Goal: Answer question/provide support: Share knowledge or assist other users

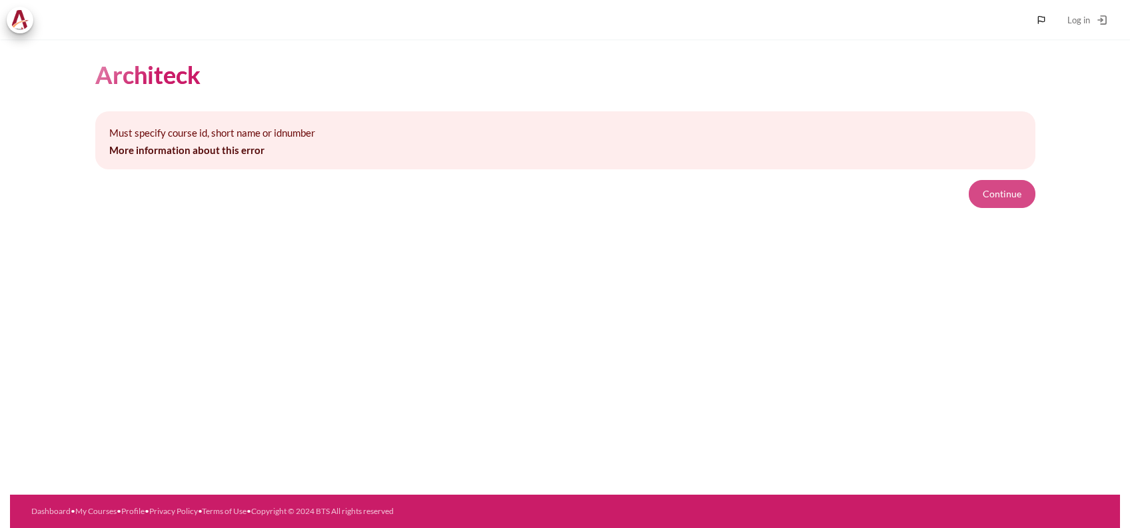
click at [998, 192] on button "Continue" at bounding box center [1002, 194] width 67 height 28
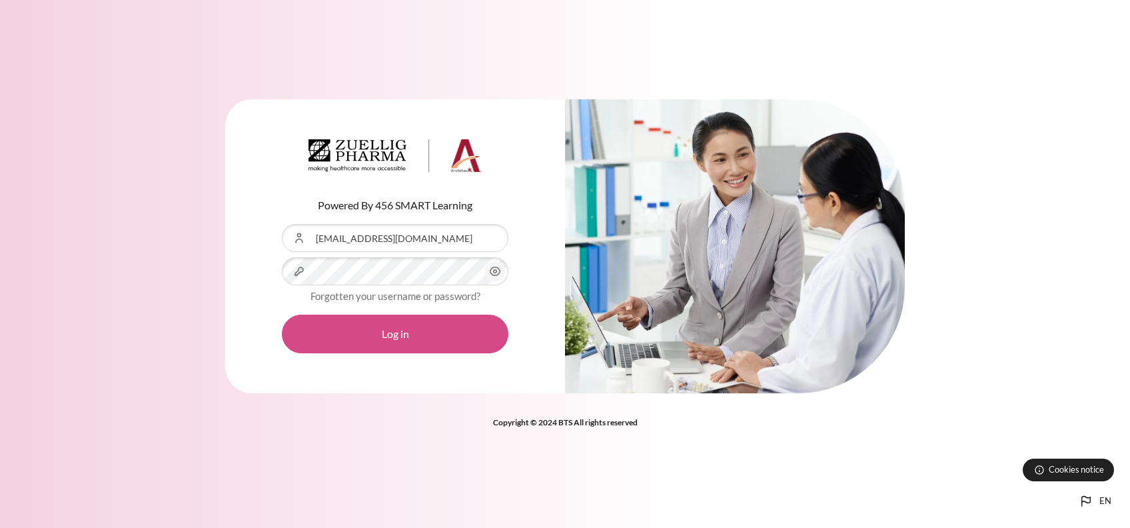
click at [432, 329] on button "Log in" at bounding box center [395, 334] width 227 height 39
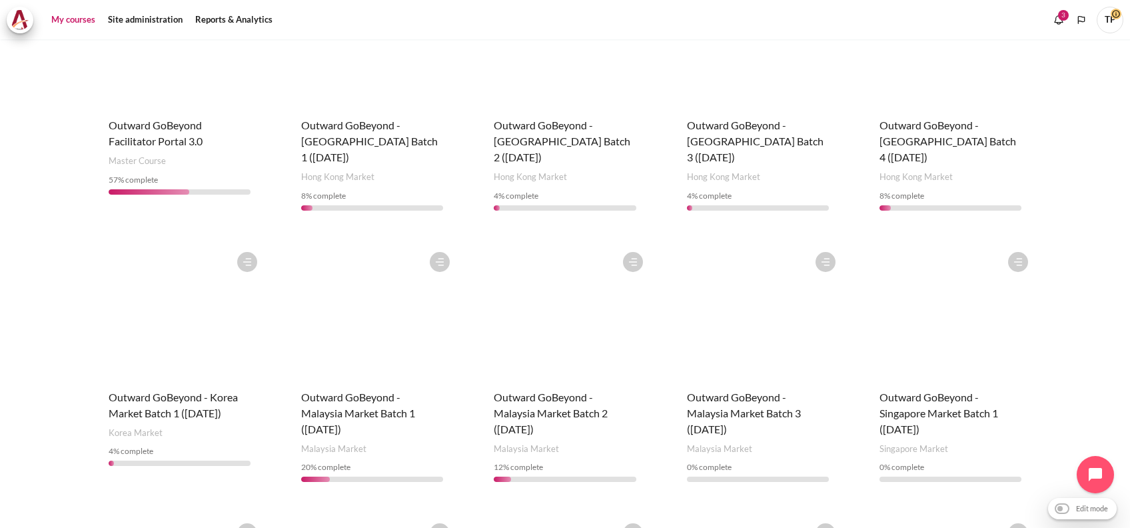
scroll to position [444, 0]
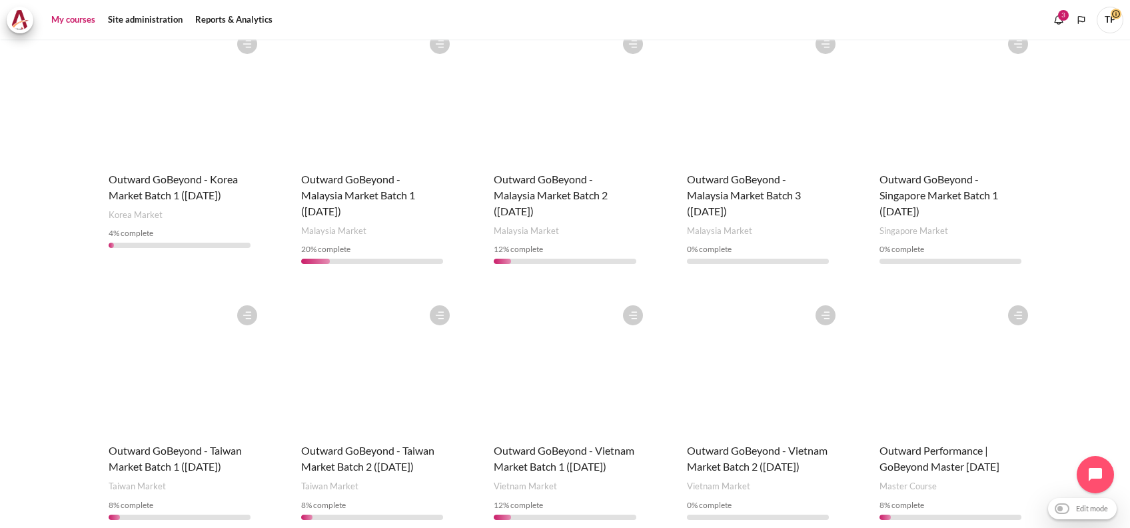
click at [706, 368] on figure "Content" at bounding box center [758, 365] width 169 height 133
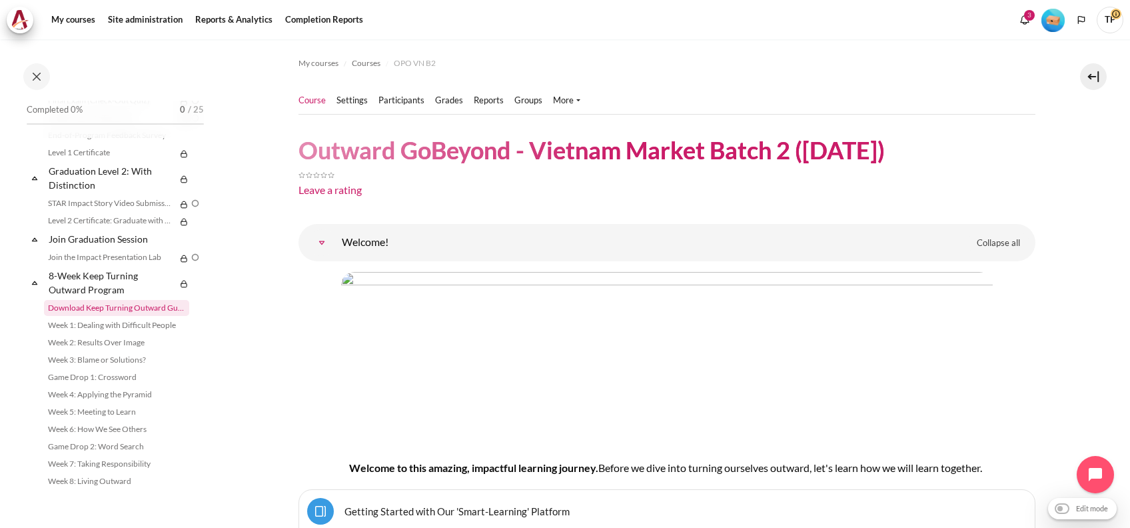
scroll to position [1560, 0]
click at [107, 207] on link "STAR Impact Story Video Submission" at bounding box center [110, 203] width 132 height 16
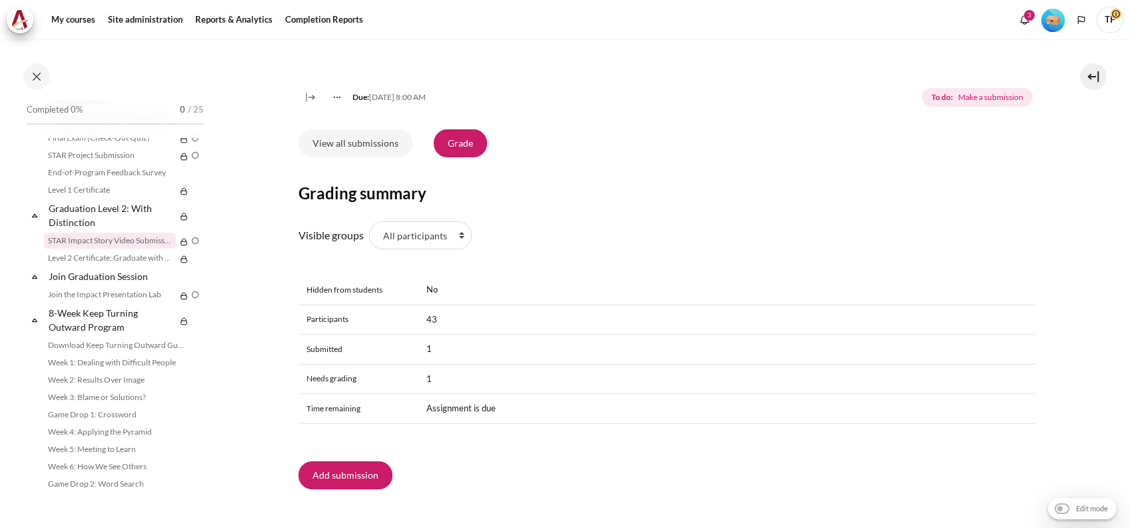
scroll to position [295, 0]
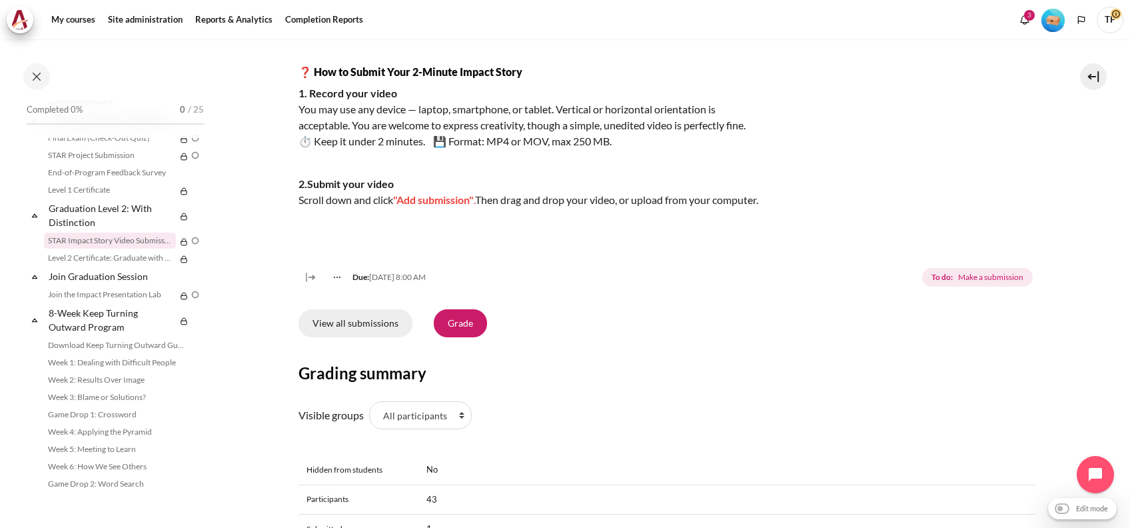
click at [323, 335] on link "View all submissions" at bounding box center [356, 323] width 114 height 28
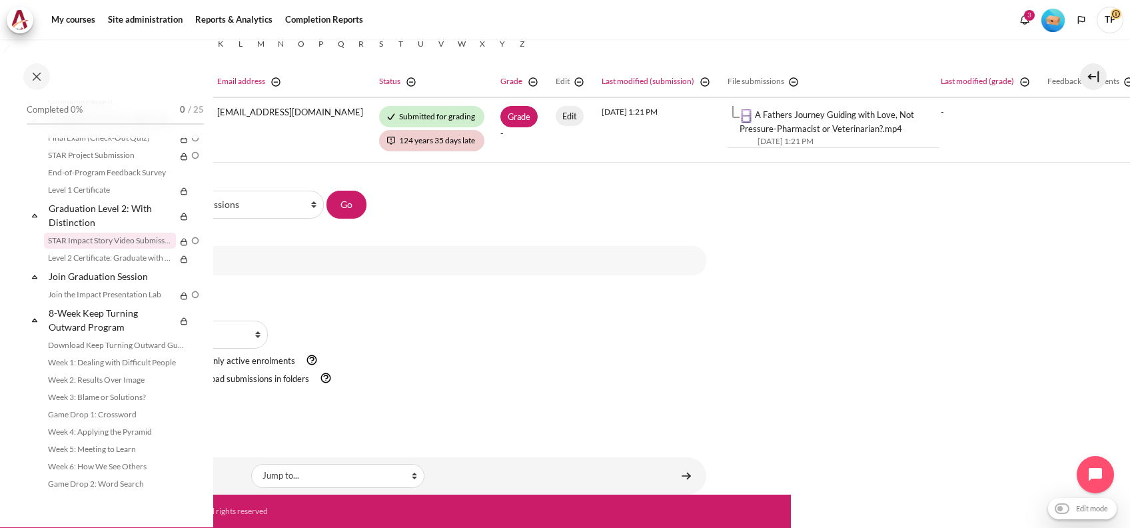
scroll to position [390, 400]
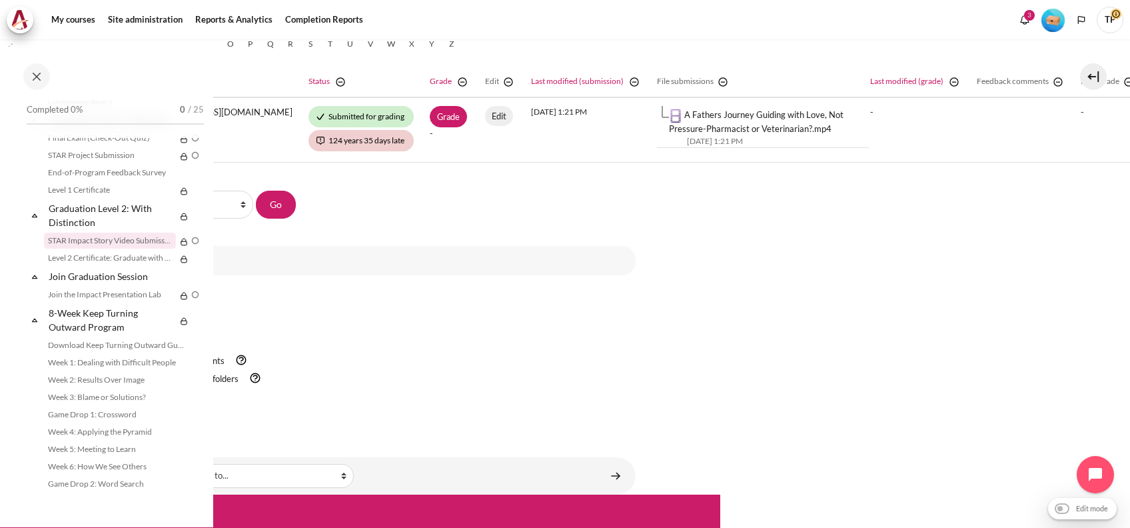
drag, startPoint x: 1029, startPoint y: 263, endPoint x: 912, endPoint y: 313, distance: 127.2
click at [912, 313] on div "My courses Courses OPO VN B2 Graduation Level 2: With Distinction STAR Impact S…" at bounding box center [565, 283] width 1130 height 489
click at [907, 315] on div "My courses Courses OPO VN B2 Graduation Level 2: With Distinction STAR Impact S…" at bounding box center [565, 283] width 1130 height 489
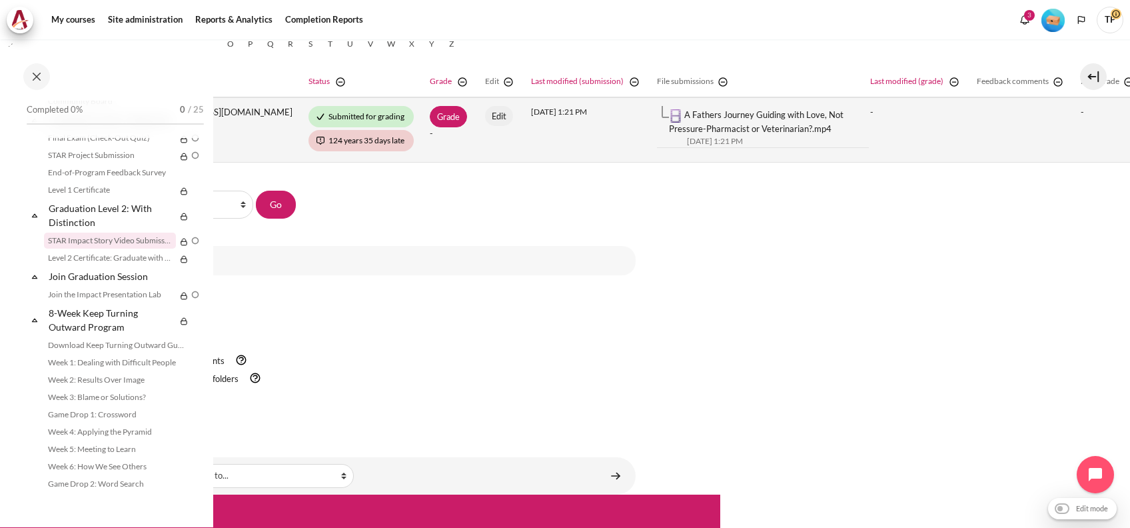
click at [760, 142] on td "A Fathers Journey Guiding with Love, Not Pressure-Pharmacist or Veterinarian?.m…" at bounding box center [755, 129] width 213 height 65
click at [757, 112] on div "A Fathers Journey Guiding with Love, Not Pressure-Pharmacist or Veterinarian?.m…" at bounding box center [769, 122] width 200 height 27
click at [747, 117] on link "A Fathers Journey Guiding with Love, Not Pressure-Pharmacist or Veterinarian?.m…" at bounding box center [756, 121] width 175 height 25
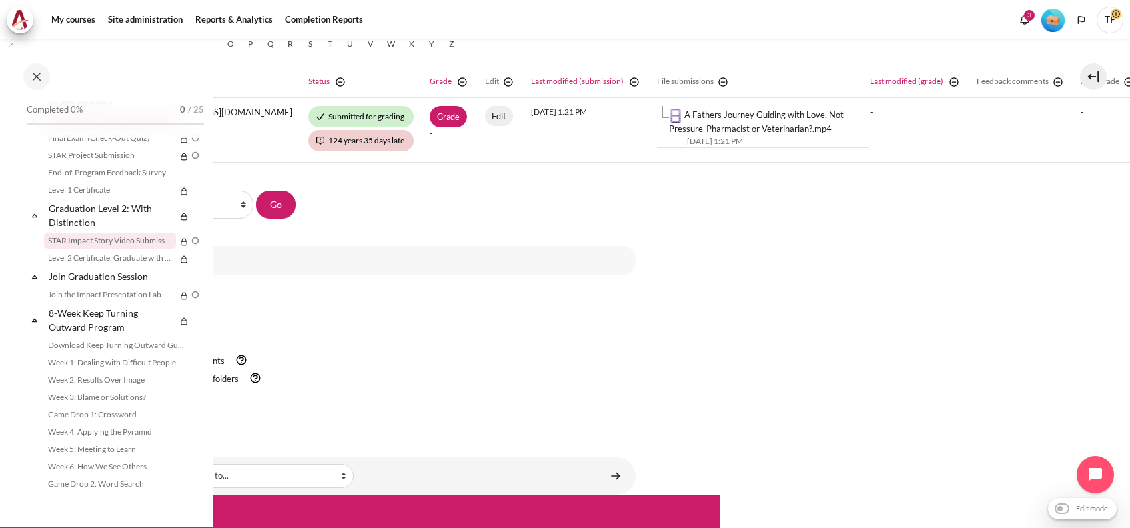
drag, startPoint x: 479, startPoint y: 213, endPoint x: 141, endPoint y: 179, distance: 339.7
click at [141, 179] on div "Skip to main content Open course index Completed 0% 0 / 25 Expand Collapse" at bounding box center [565, 264] width 1130 height 528
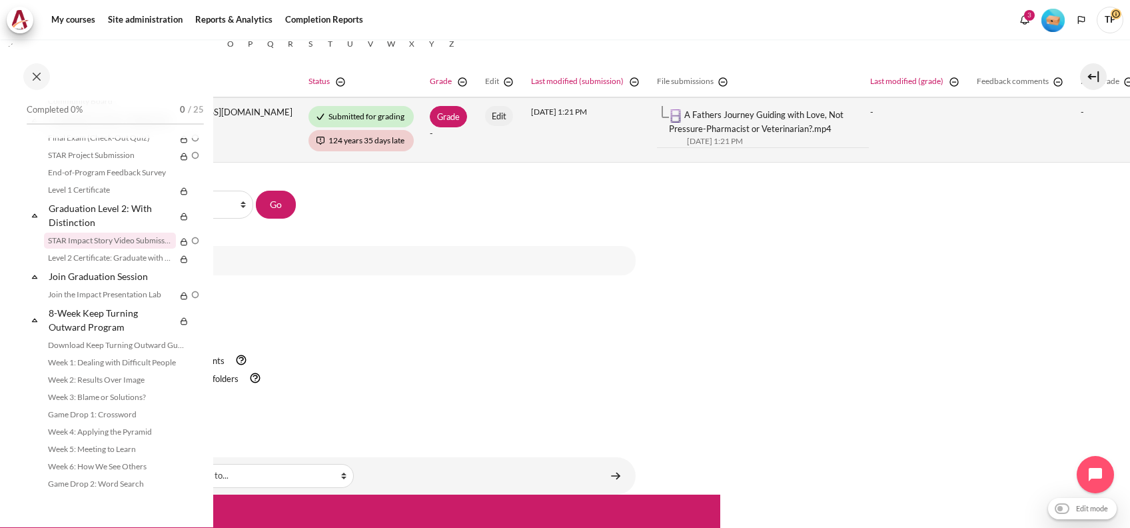
drag, startPoint x: 141, startPoint y: 179, endPoint x: 428, endPoint y: 140, distance: 289.8
click at [428, 140] on td "Grade -" at bounding box center [449, 129] width 55 height 65
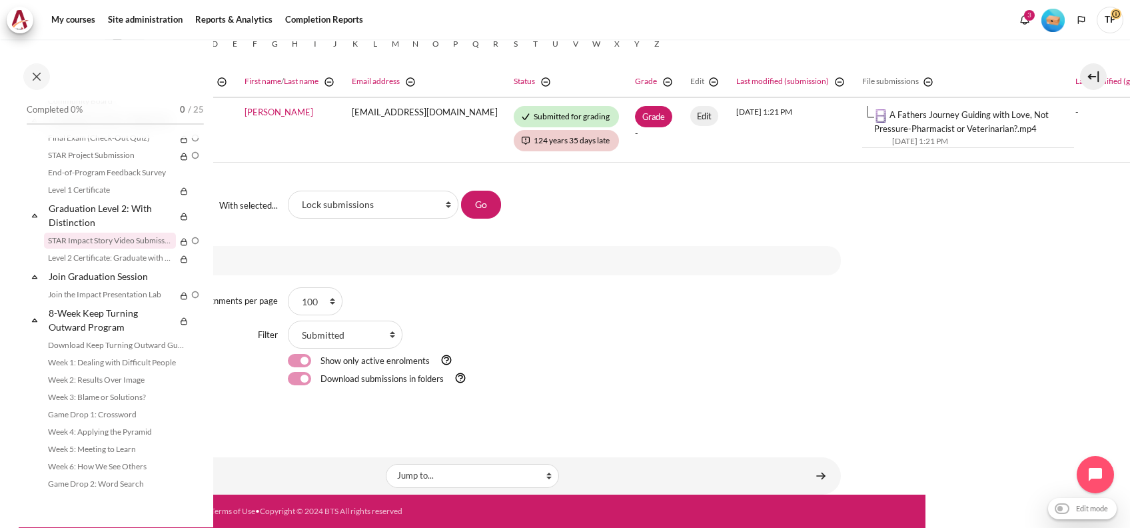
scroll to position [390, 194]
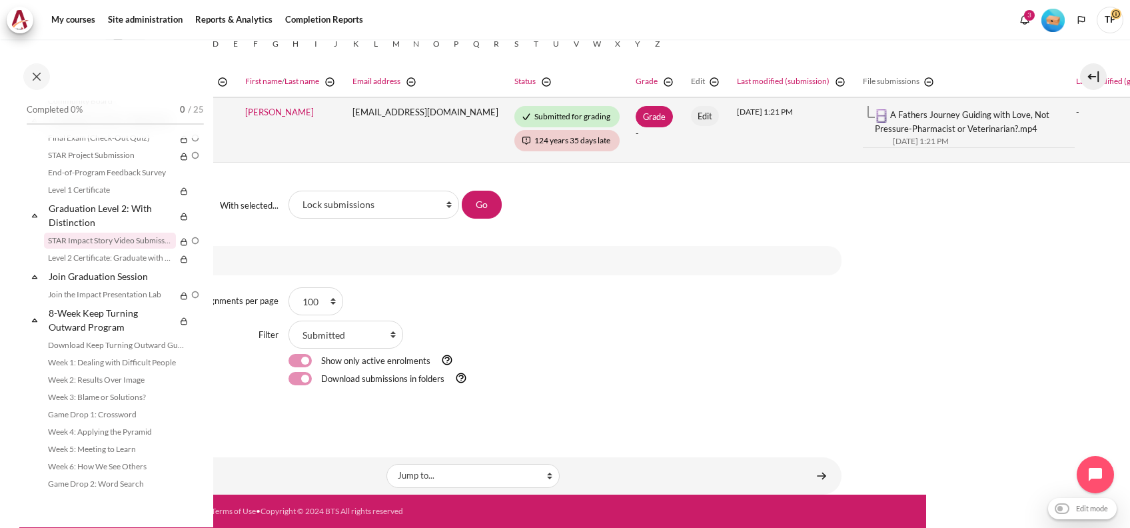
click at [297, 115] on td "[PERSON_NAME]" at bounding box center [290, 129] width 107 height 65
